Goal: Complete application form

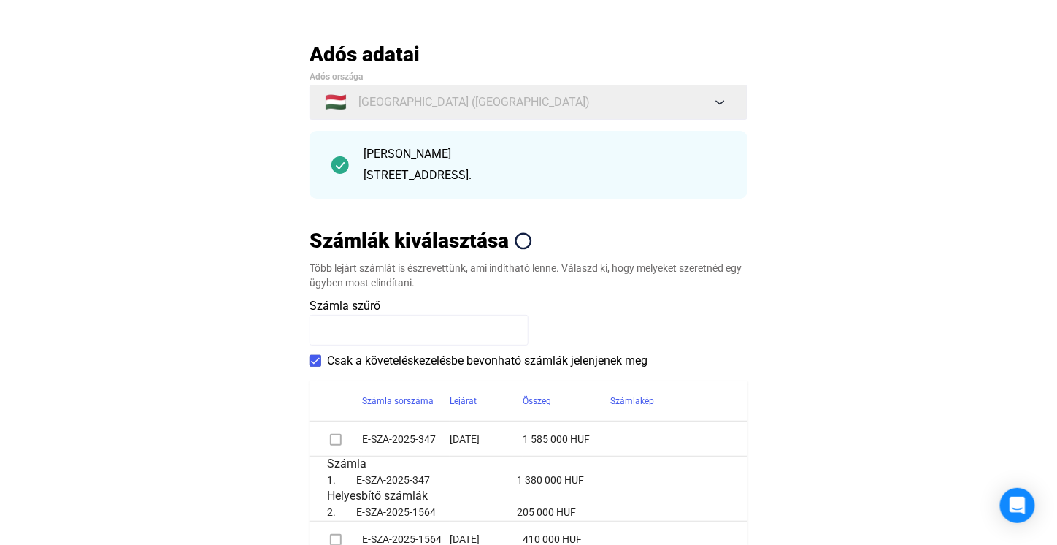
scroll to position [365, 0]
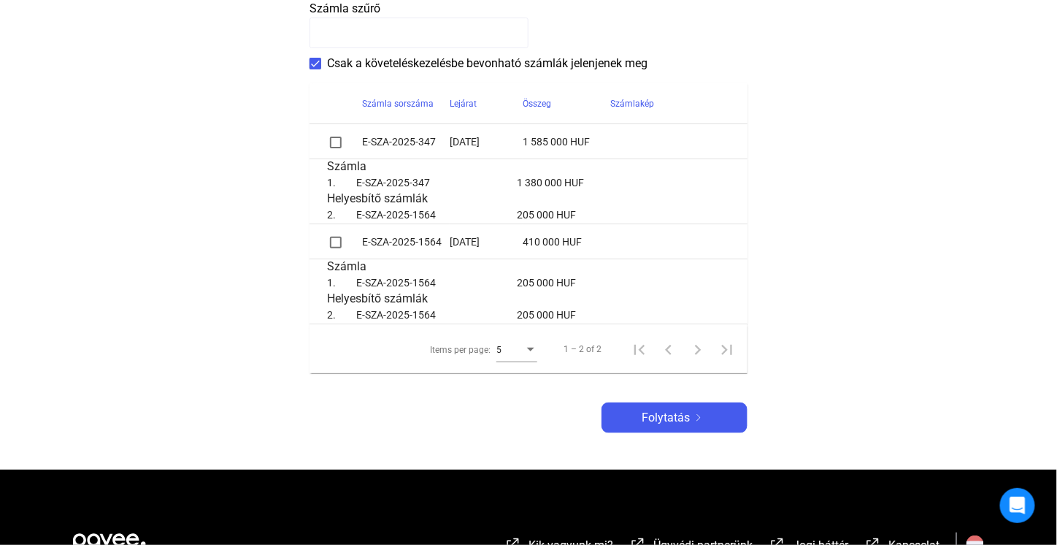
click at [337, 139] on span at bounding box center [336, 143] width 12 height 12
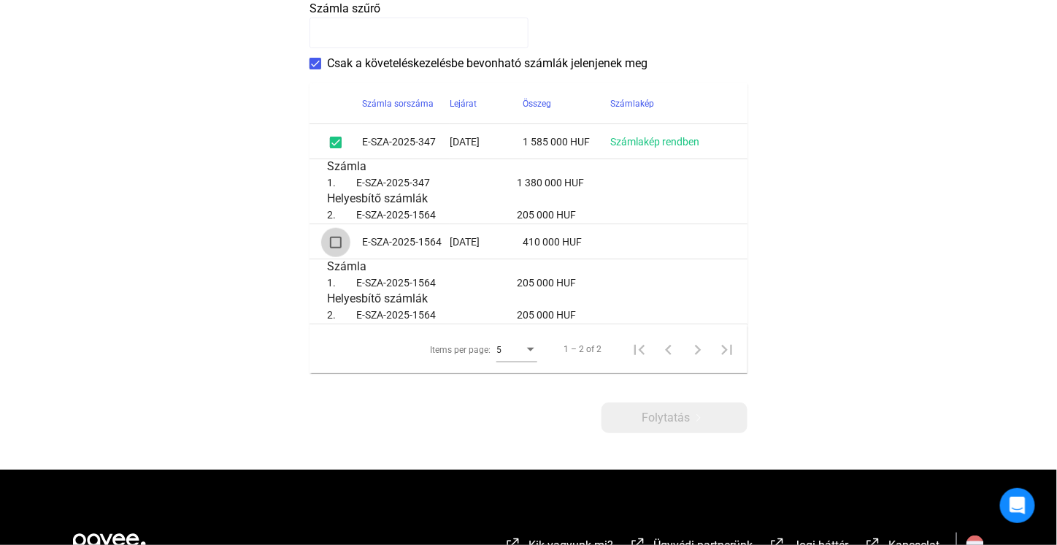
click at [336, 243] on span at bounding box center [336, 243] width 12 height 12
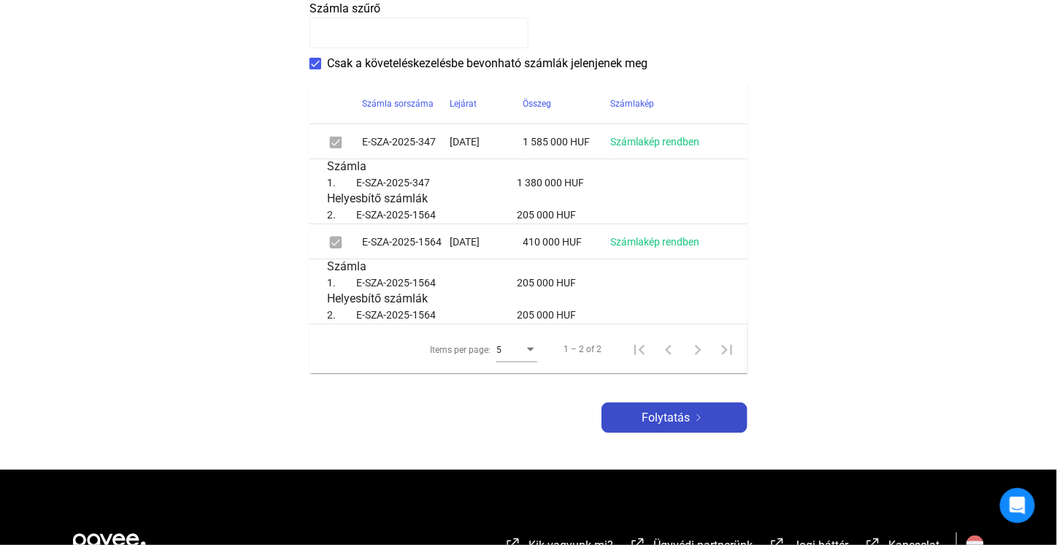
click at [656, 418] on span "Folytatás" at bounding box center [666, 418] width 48 height 18
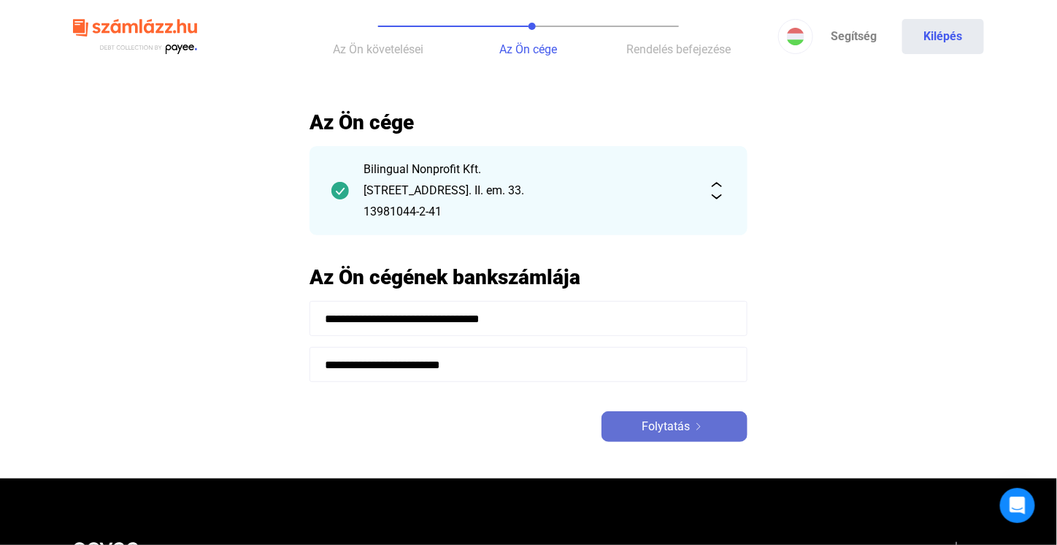
click at [657, 422] on span "Folytatás" at bounding box center [666, 427] width 48 height 18
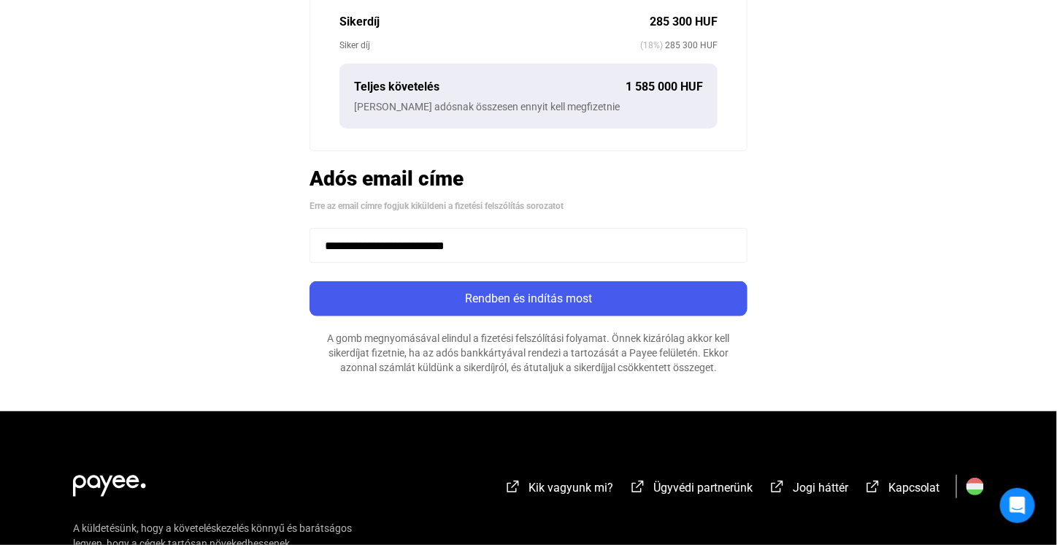
scroll to position [438, 0]
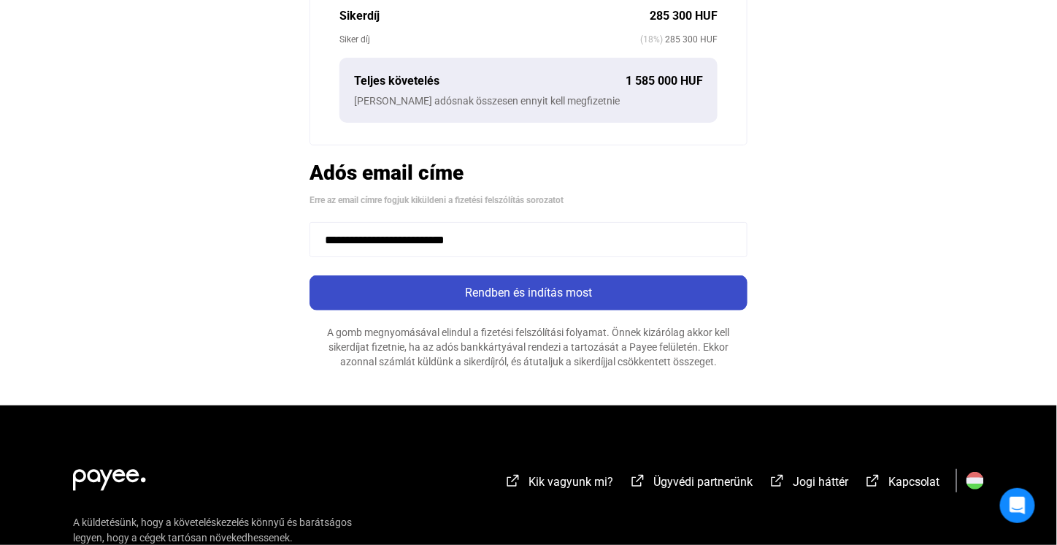
click at [543, 295] on div "Rendben és indítás most" at bounding box center [528, 293] width 429 height 18
